Goal: Navigation & Orientation: Find specific page/section

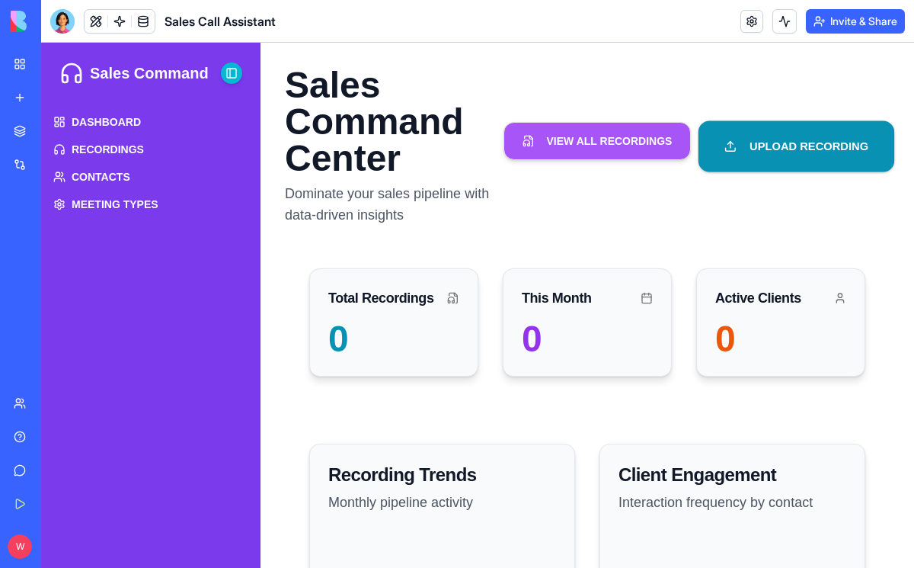
click at [792, 149] on button "UPLOAD RECORDING" at bounding box center [797, 145] width 196 height 51
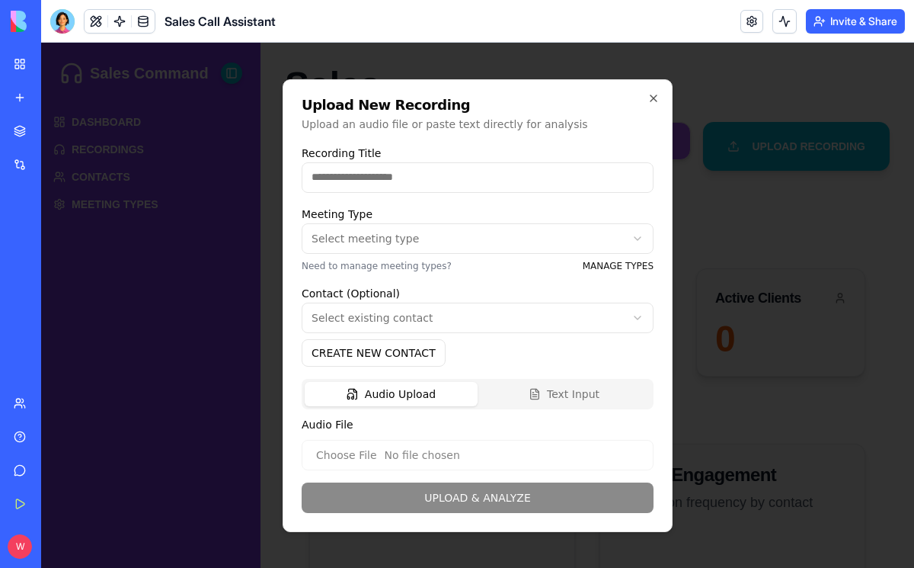
click at [521, 232] on body "Sales Command Toggle Sidebar DASHBOARD RECORDINGS CONTACTS MEETING TYPES Sales …" at bounding box center [477, 540] width 873 height 995
click at [509, 248] on body "Sales Command Toggle Sidebar DASHBOARD RECORDINGS CONTACTS MEETING TYPES Sales …" at bounding box center [477, 540] width 873 height 995
click at [509, 249] on body "Sales Command Toggle Sidebar DASHBOARD RECORDINGS CONTACTS MEETING TYPES Sales …" at bounding box center [477, 540] width 873 height 995
click at [578, 267] on body "Sales Command Toggle Sidebar DASHBOARD RECORDINGS CONTACTS MEETING TYPES Sales …" at bounding box center [477, 540] width 873 height 995
click at [597, 267] on link "MANAGE TYPES" at bounding box center [618, 266] width 71 height 12
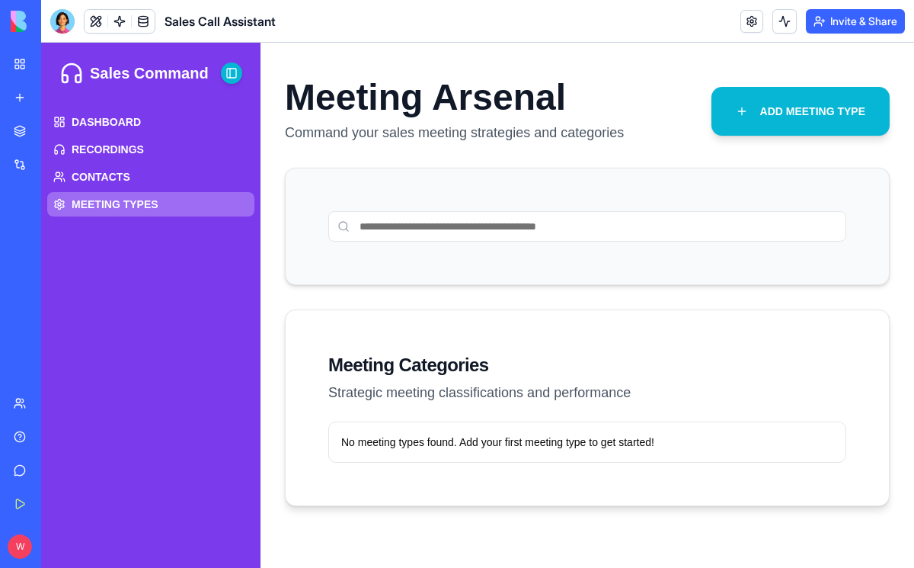
click at [133, 210] on span "MEETING TYPES" at bounding box center [115, 204] width 87 height 15
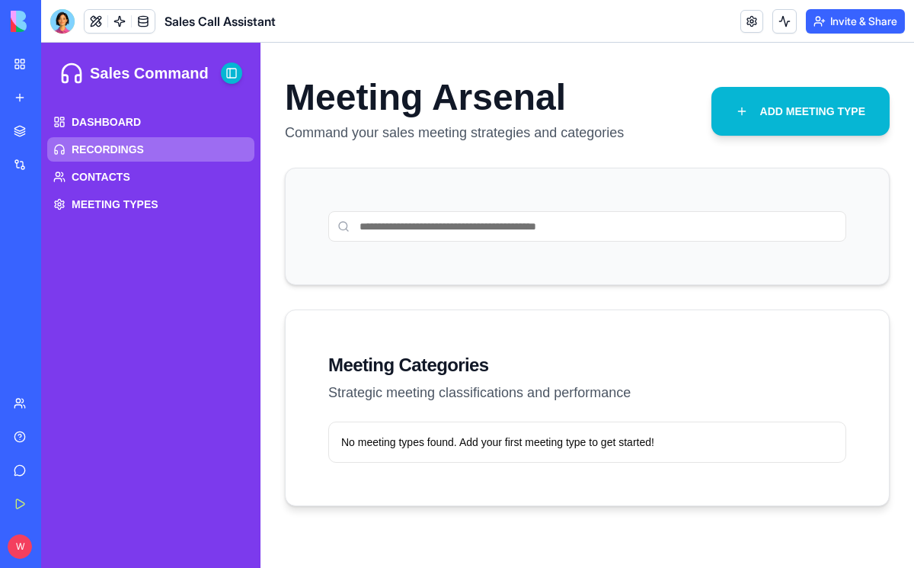
click at [151, 145] on link "RECORDINGS" at bounding box center [150, 149] width 207 height 24
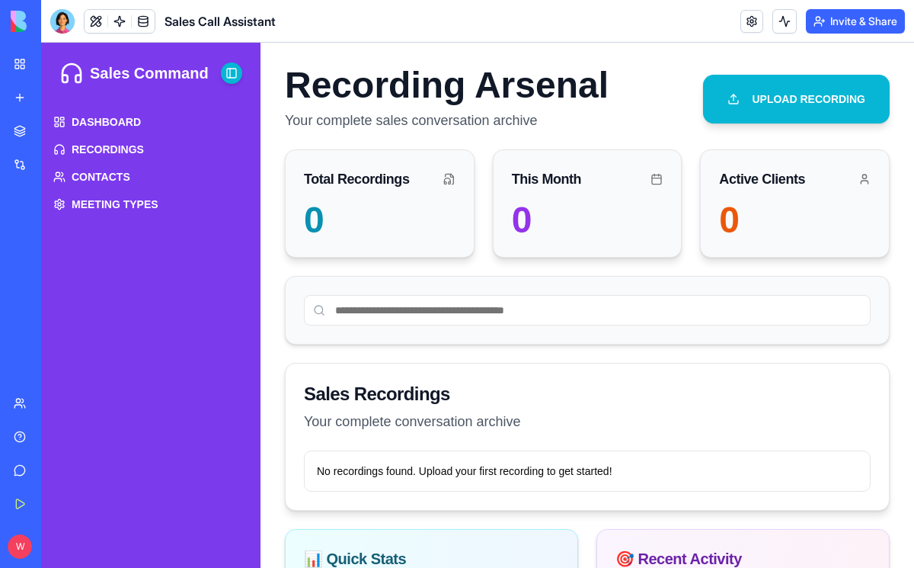
scroll to position [121, 0]
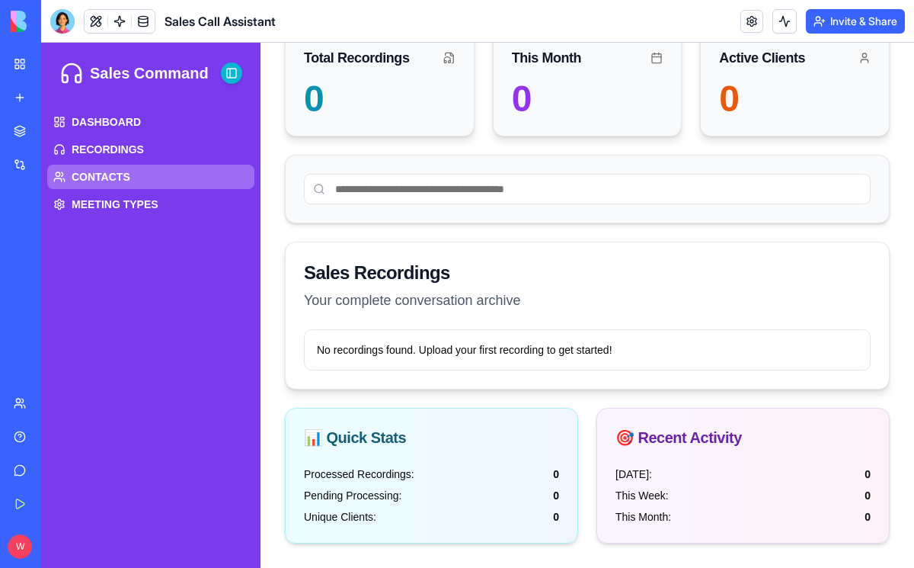
click at [181, 166] on link "CONTACTS" at bounding box center [150, 177] width 207 height 24
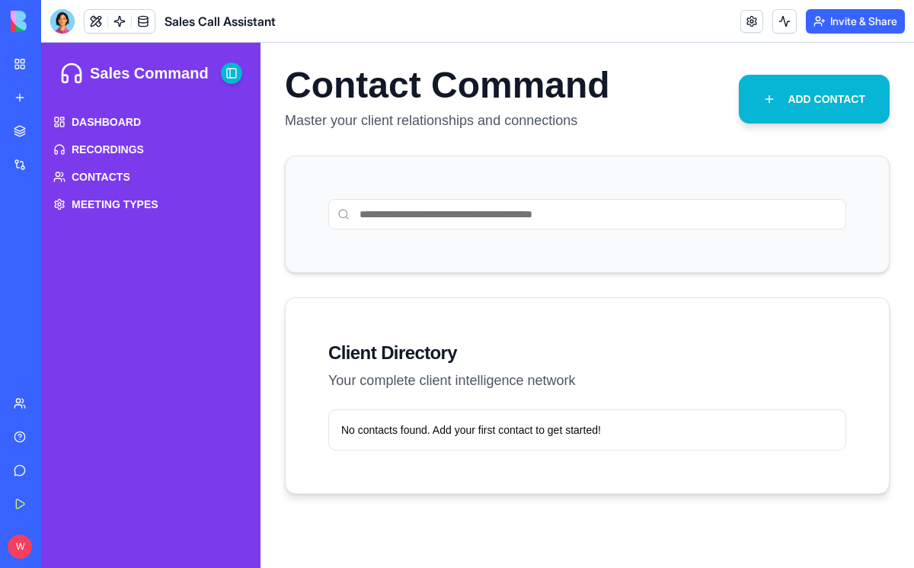
scroll to position [12, 0]
click at [17, 64] on link "My Workspace" at bounding box center [35, 64] width 61 height 30
